Goal: Find specific page/section: Find specific page/section

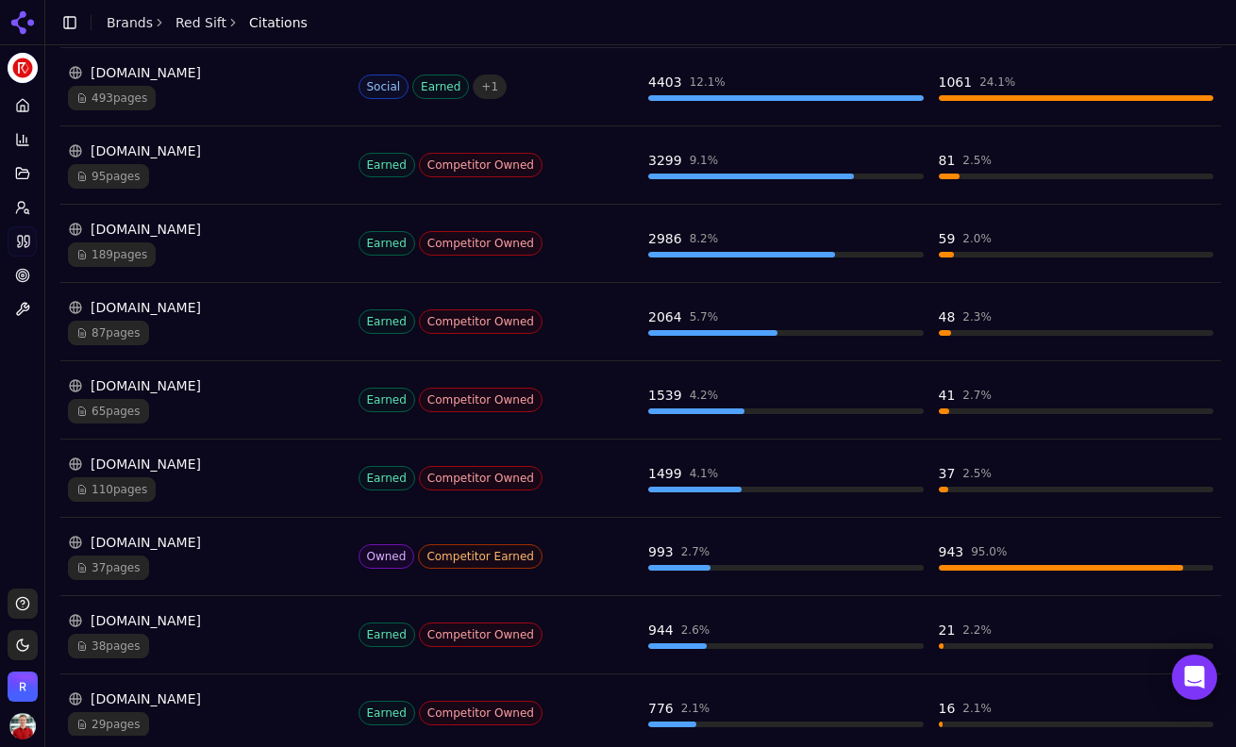
scroll to position [366, 0]
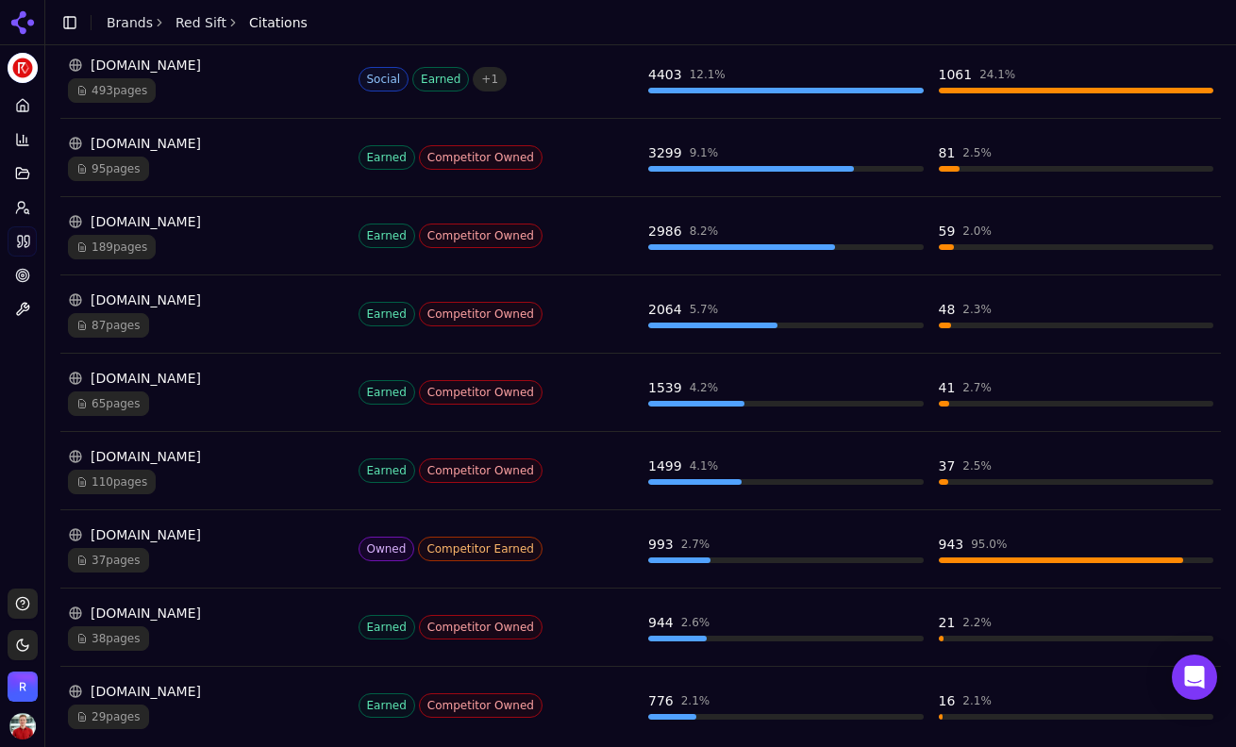
click at [126, 554] on span "37 pages" at bounding box center [108, 560] width 81 height 25
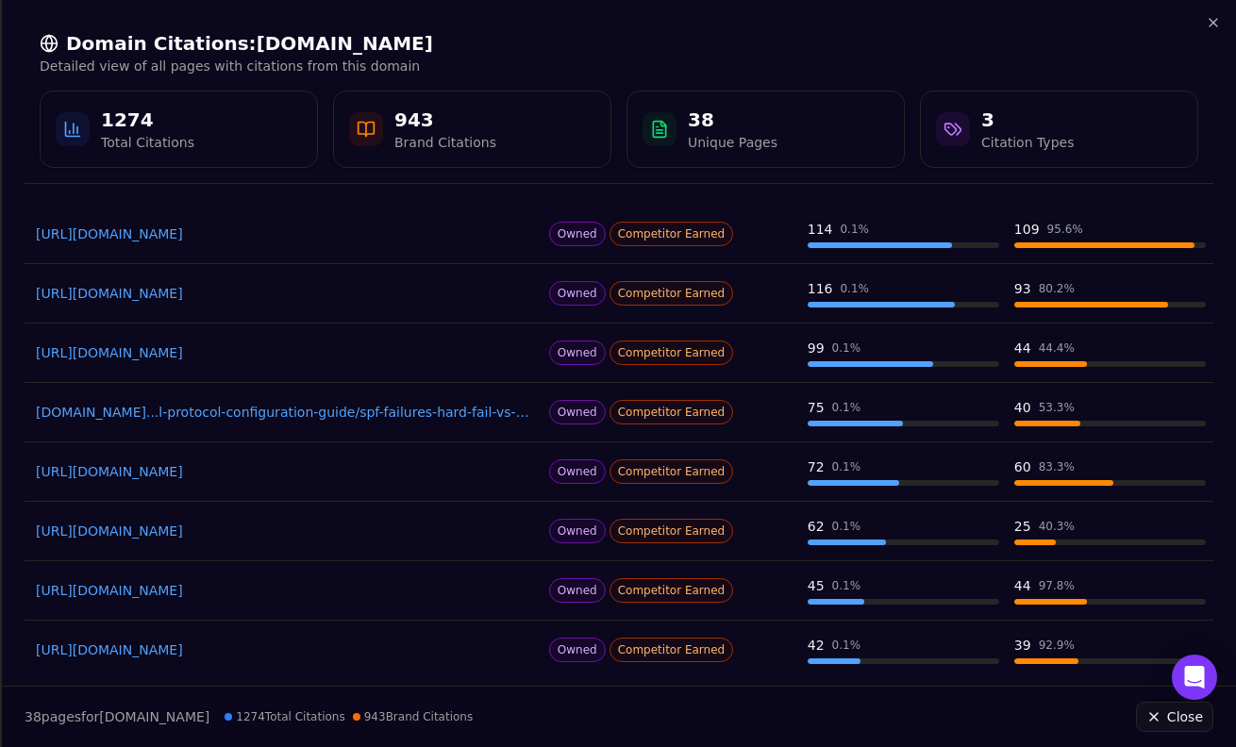
scroll to position [233, 0]
